Goal: Task Accomplishment & Management: Use online tool/utility

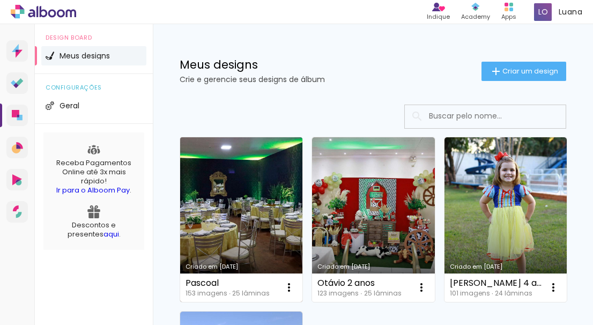
click at [278, 210] on link "Criado em [DATE]" at bounding box center [241, 219] width 122 height 165
